Goal: Information Seeking & Learning: Learn about a topic

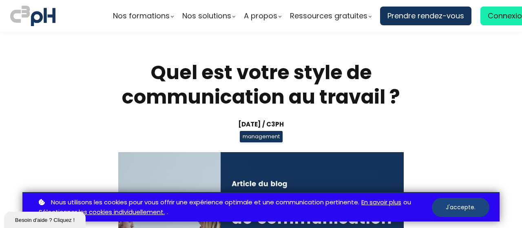
click at [451, 203] on button "J'accepte." at bounding box center [461, 207] width 58 height 19
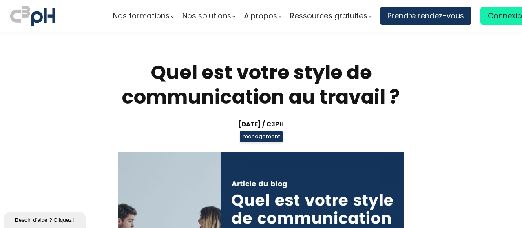
click at [461, 156] on section "Quel est votre style de communication au travail ? [DATE] / C3pH management Par…" at bounding box center [261, 189] width 522 height 315
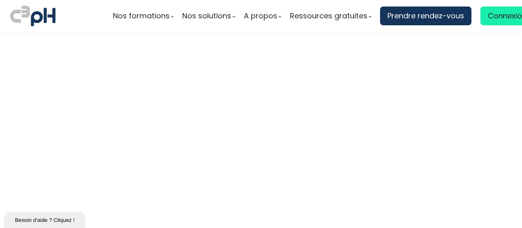
scroll to position [2290, 0]
drag, startPoint x: 518, startPoint y: 155, endPoint x: 518, endPoint y: 167, distance: 11.4
click at [518, 167] on div "Nos formations Parcours gestionnaire Parcours employés" at bounding box center [261, 114] width 522 height 228
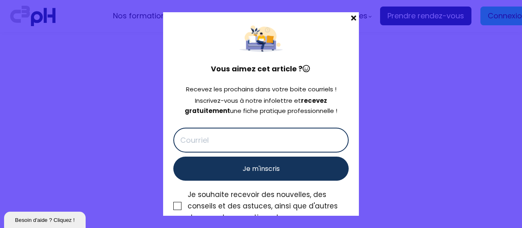
scroll to position [2601, 0]
click at [351, 18] on span at bounding box center [354, 17] width 11 height 11
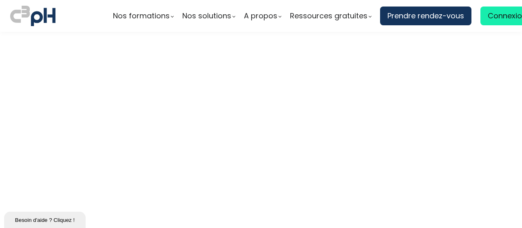
scroll to position [3330, 0]
